Goal: Answer question/provide support

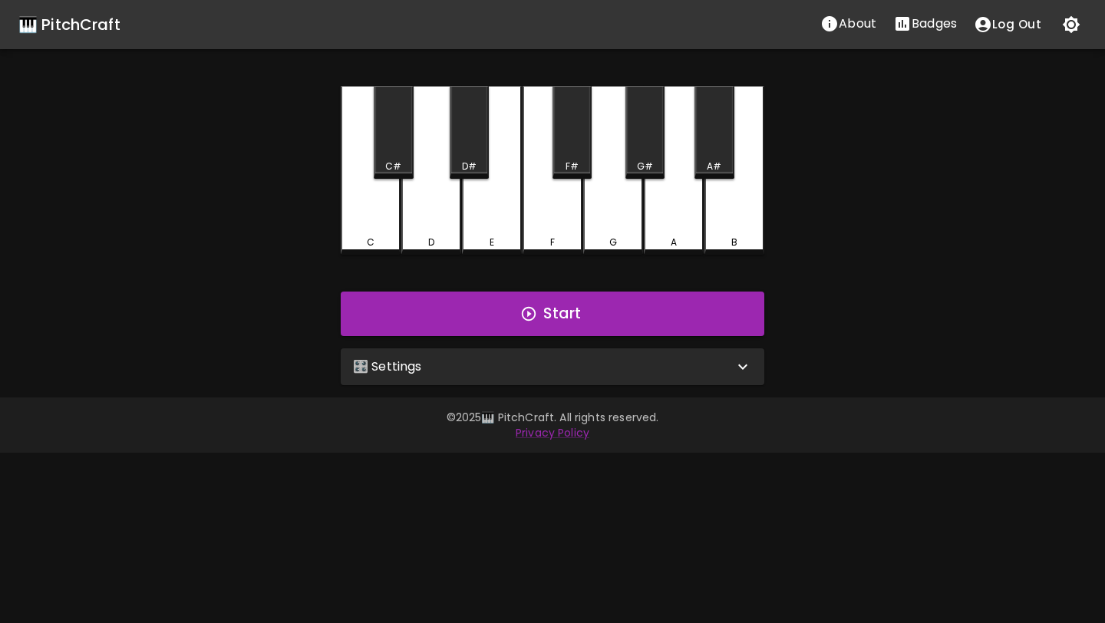
click at [834, 220] on div "🎹 PitchCraft About Badges Log Out C C# D D# E F F# G G# A A# B Start 🎛️ Setting…" at bounding box center [552, 192] width 1105 height 385
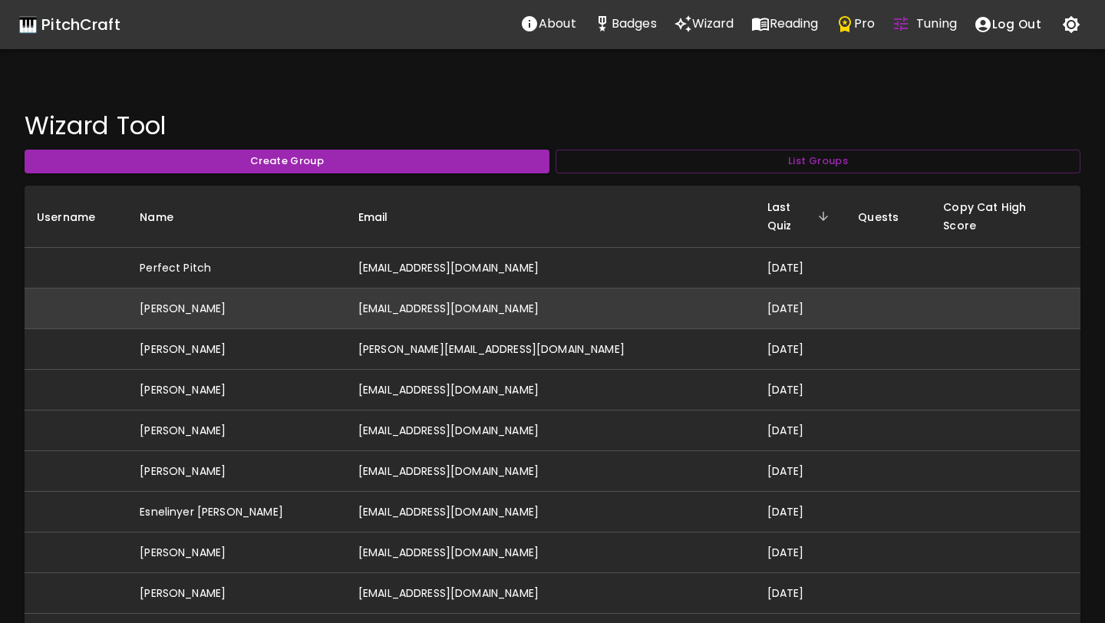
click at [463, 289] on td "[EMAIL_ADDRESS][DOMAIN_NAME]" at bounding box center [550, 309] width 409 height 41
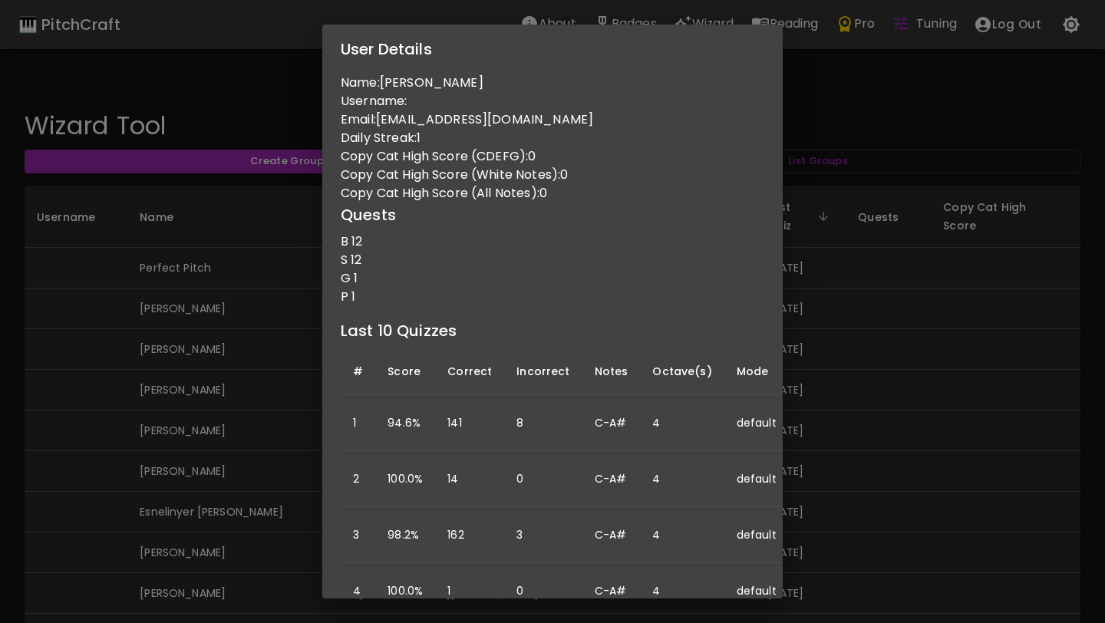
click at [296, 371] on div "User Details Name: [PERSON_NAME] Username: Email: [EMAIL_ADDRESS][DOMAIN_NAME] …" at bounding box center [552, 311] width 1105 height 623
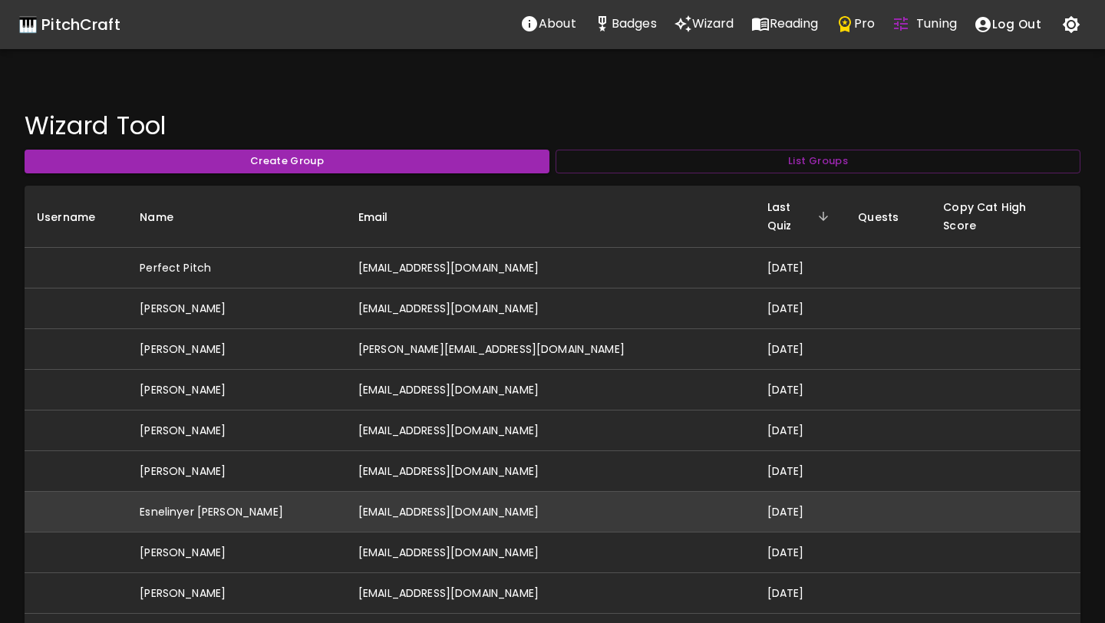
click at [425, 492] on td "[EMAIL_ADDRESS][DOMAIN_NAME]" at bounding box center [550, 512] width 409 height 41
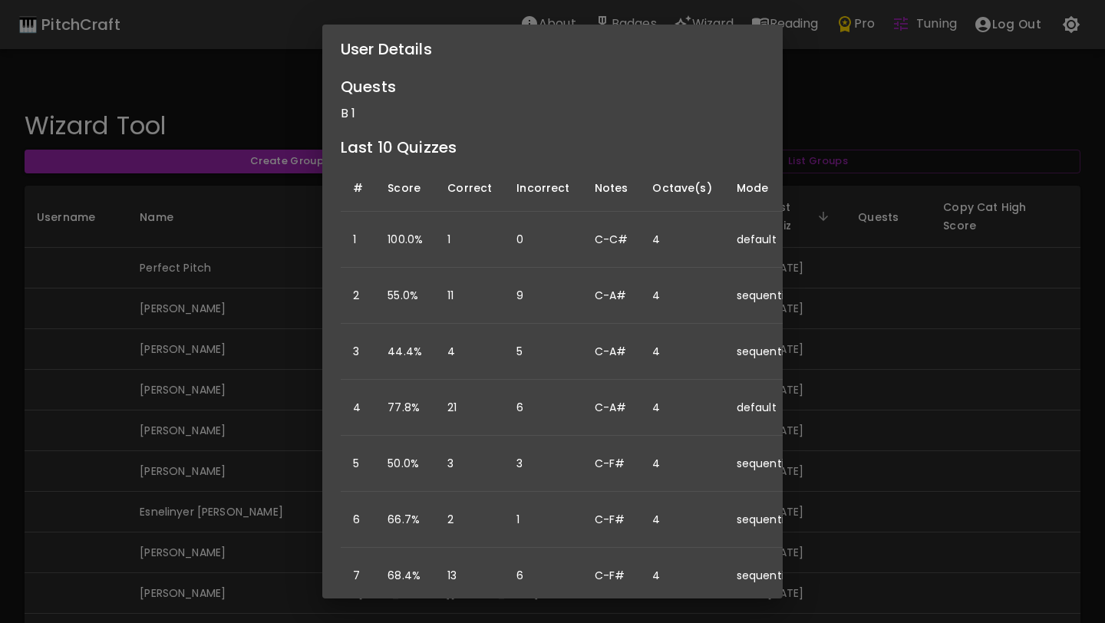
scroll to position [302, 0]
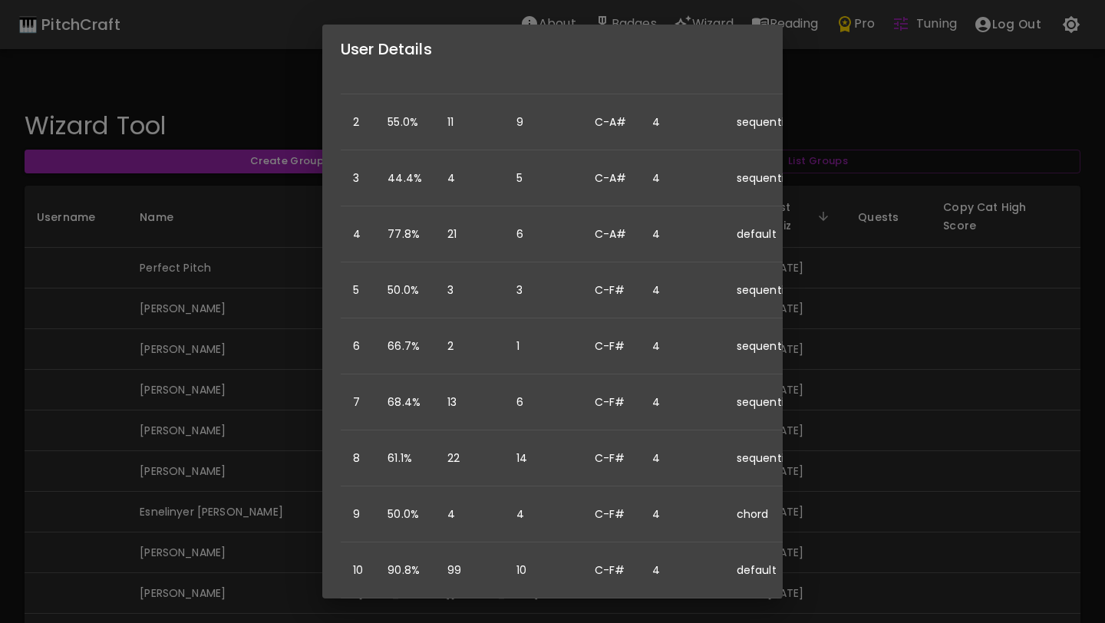
click at [225, 471] on div "User Details Name: Esnelinyer Milian [PERSON_NAME] Username: Email: [EMAIL_ADDR…" at bounding box center [552, 311] width 1105 height 623
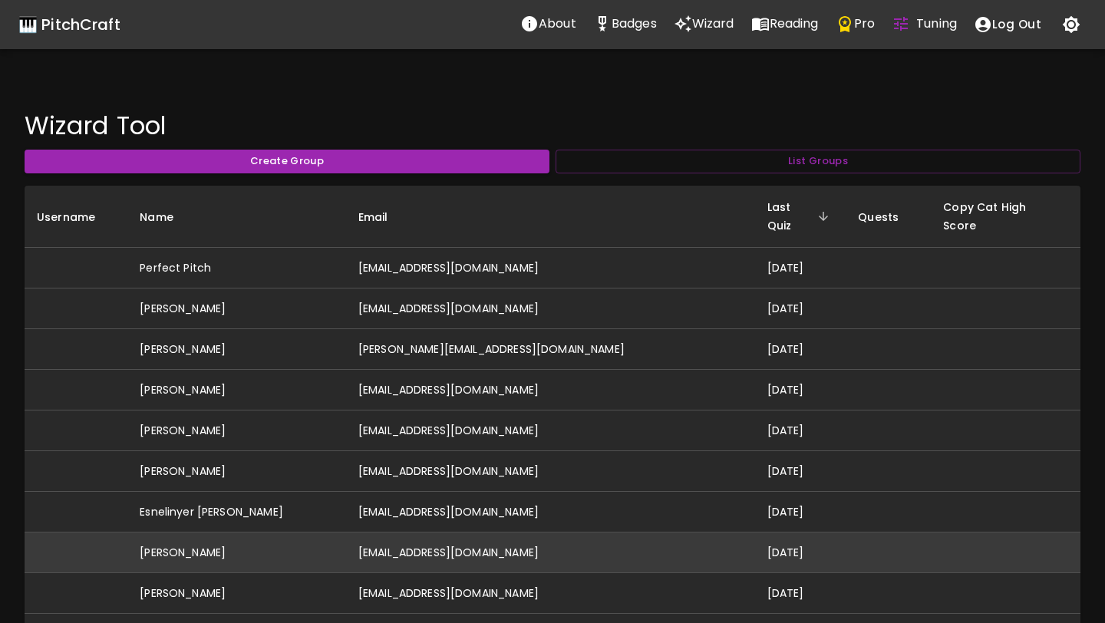
click at [433, 533] on td "[EMAIL_ADDRESS][DOMAIN_NAME]" at bounding box center [550, 553] width 409 height 41
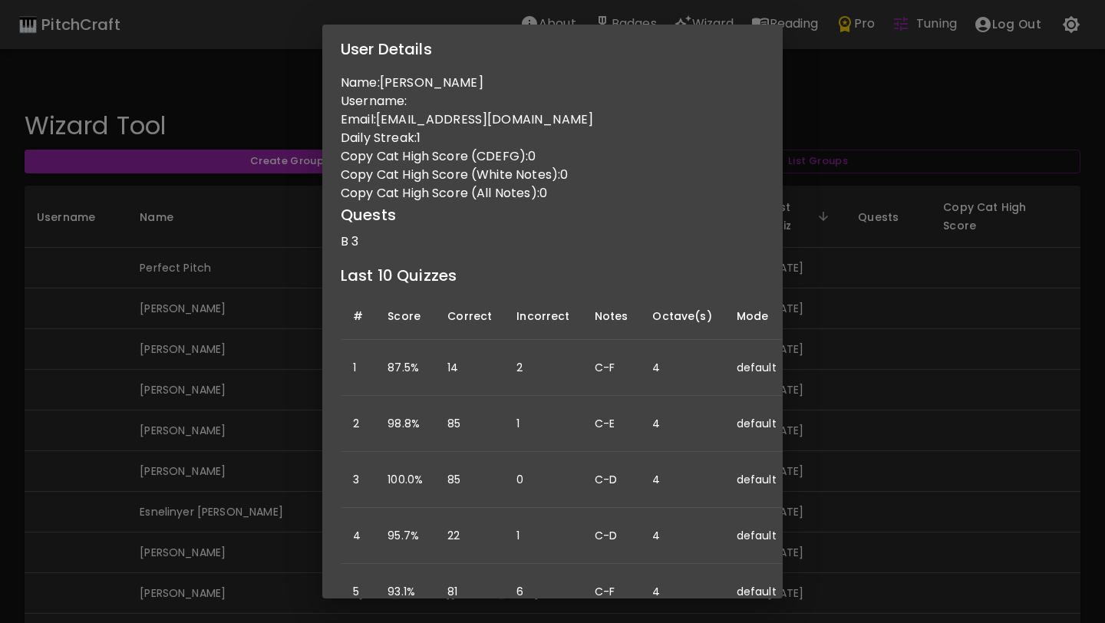
click at [284, 453] on div "User Details Name: [PERSON_NAME] Username: Email: [EMAIL_ADDRESS][DOMAIN_NAME] …" at bounding box center [552, 311] width 1105 height 623
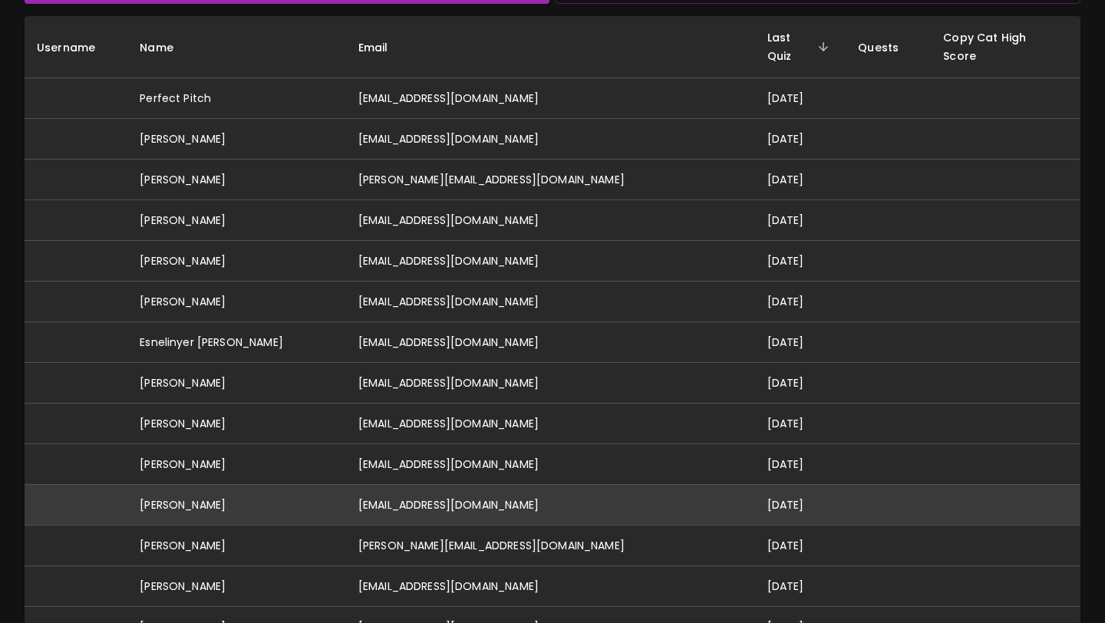
scroll to position [173, 0]
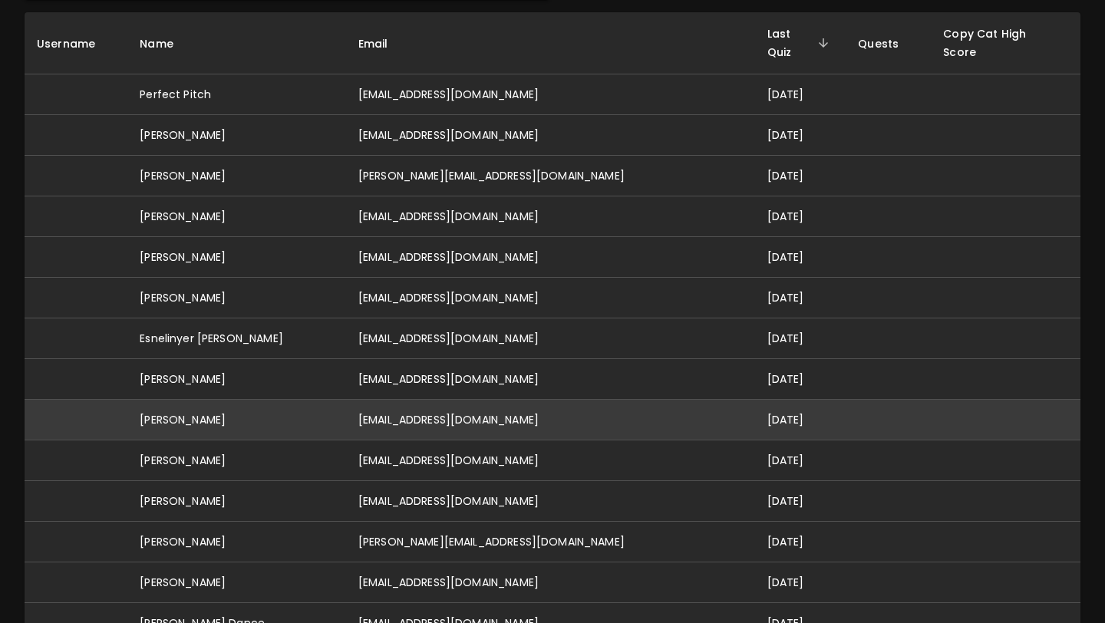
click at [454, 405] on td "[EMAIL_ADDRESS][DOMAIN_NAME]" at bounding box center [550, 420] width 409 height 41
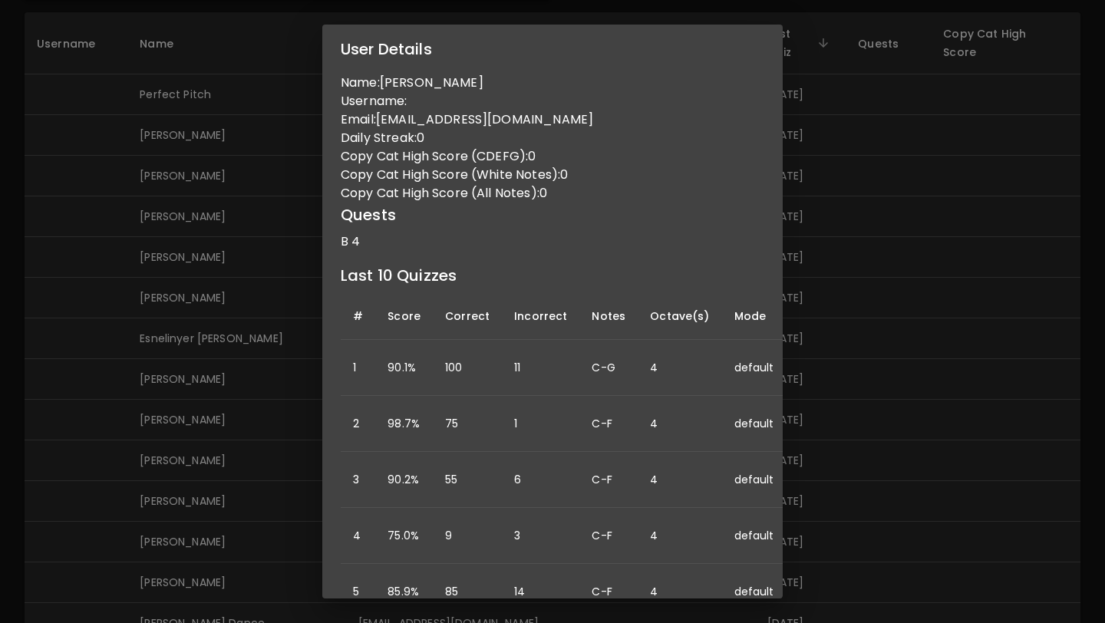
click at [272, 458] on div "User Details Name: [PERSON_NAME] Username: Email: [PERSON_NAME][EMAIL_ADDRESS][…" at bounding box center [552, 311] width 1105 height 623
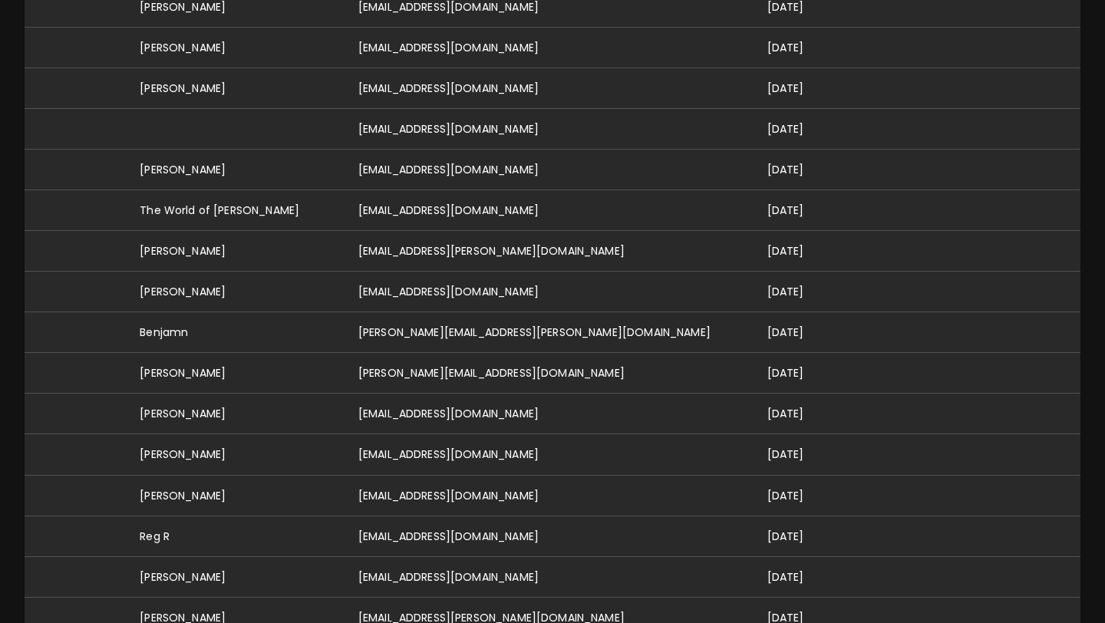
scroll to position [0, 0]
